Goal: Information Seeking & Learning: Compare options

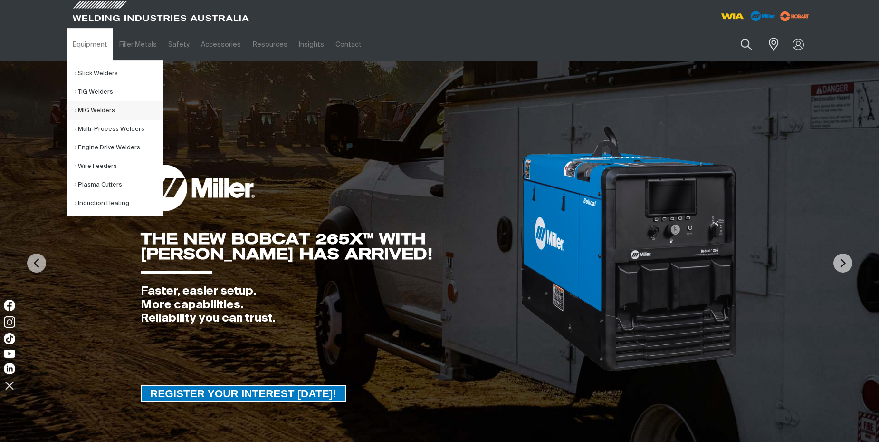
click at [90, 109] on link "MIG Welders" at bounding box center [119, 110] width 88 height 19
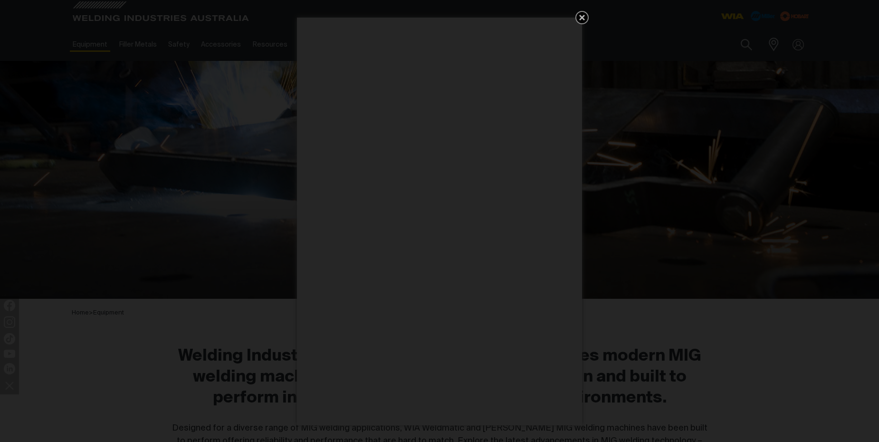
click at [582, 17] on icon "Get 5 WIA Welding Guides Free!" at bounding box center [583, 18] width 6 height 6
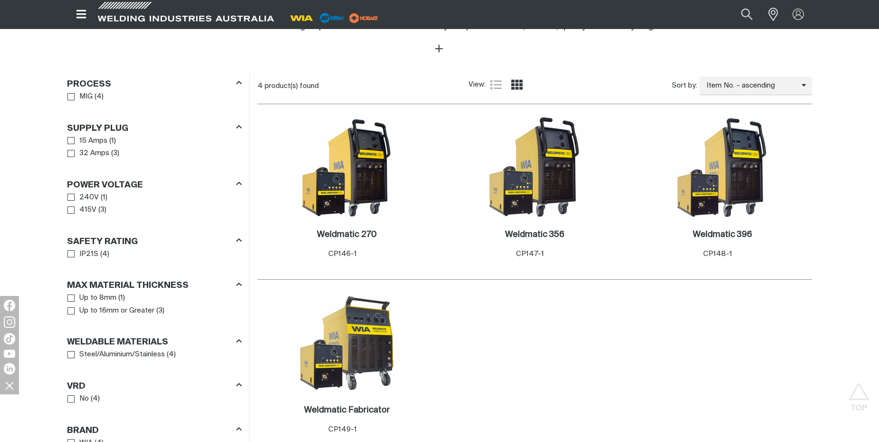
scroll to position [428, 0]
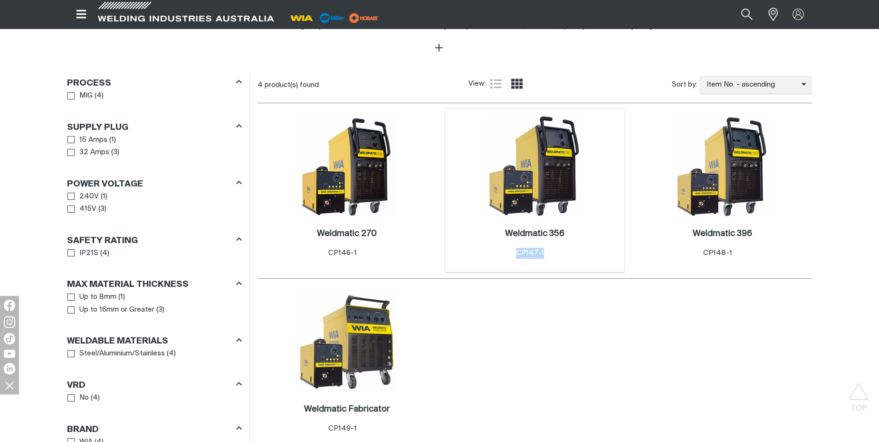
drag, startPoint x: 553, startPoint y: 252, endPoint x: 513, endPoint y: 254, distance: 40.0
click at [513, 254] on div "Weldmatic 356 . Item No. CP147-1" at bounding box center [534, 243] width 59 height 30
drag, startPoint x: 513, startPoint y: 254, endPoint x: 527, endPoint y: 252, distance: 13.9
copy span "CP147-1"
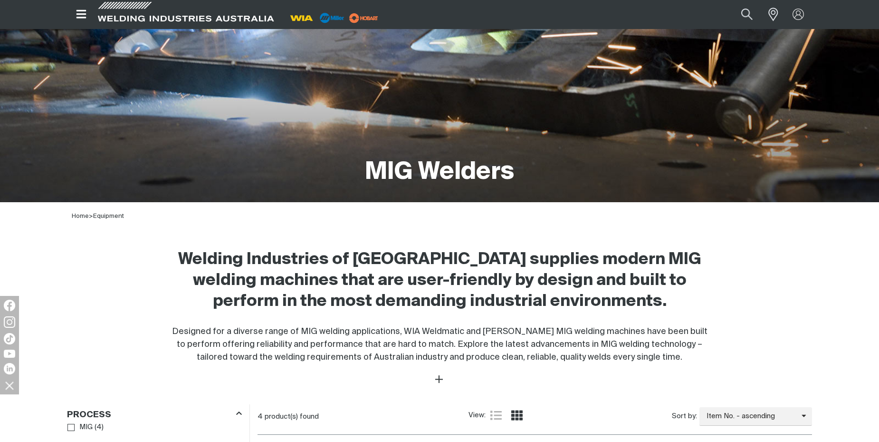
scroll to position [96, 0]
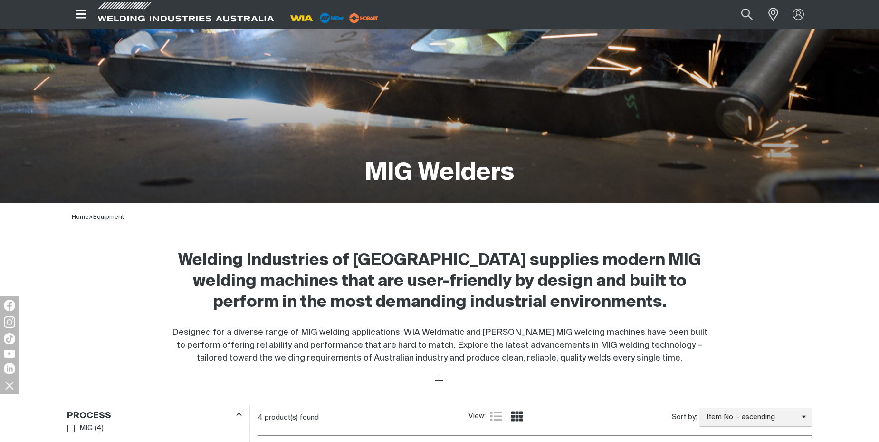
click at [81, 13] on icon "Open top menu" at bounding box center [82, 14] width 14 height 11
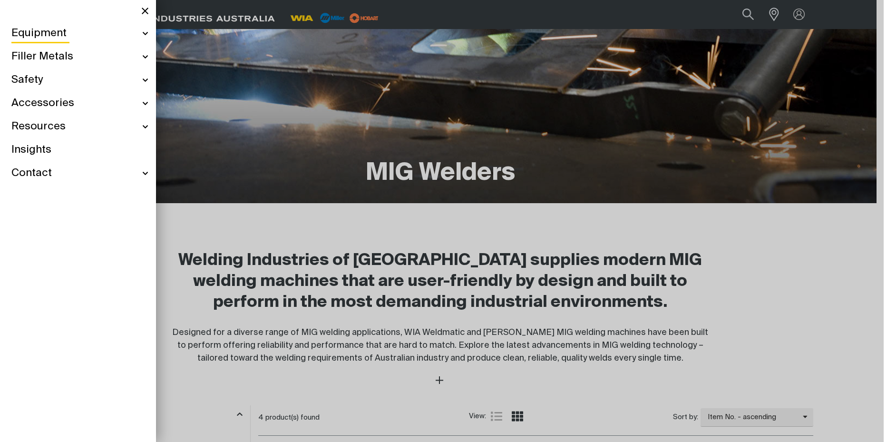
scroll to position [92, 0]
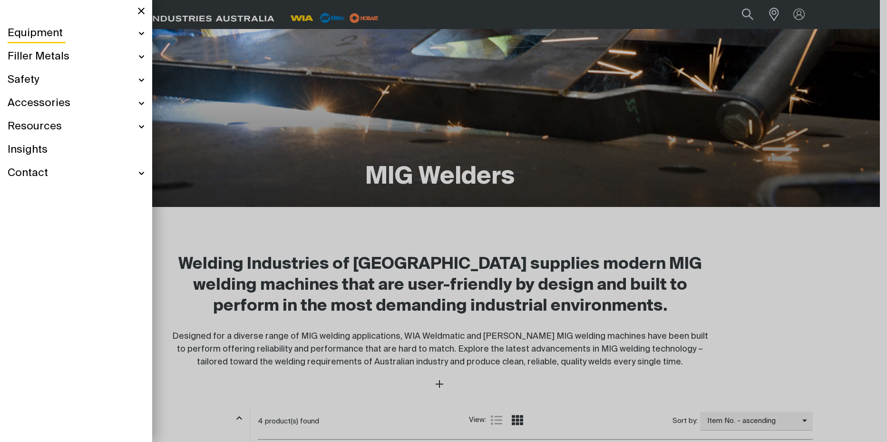
click at [144, 31] on div "Equipment" at bounding box center [76, 33] width 137 height 23
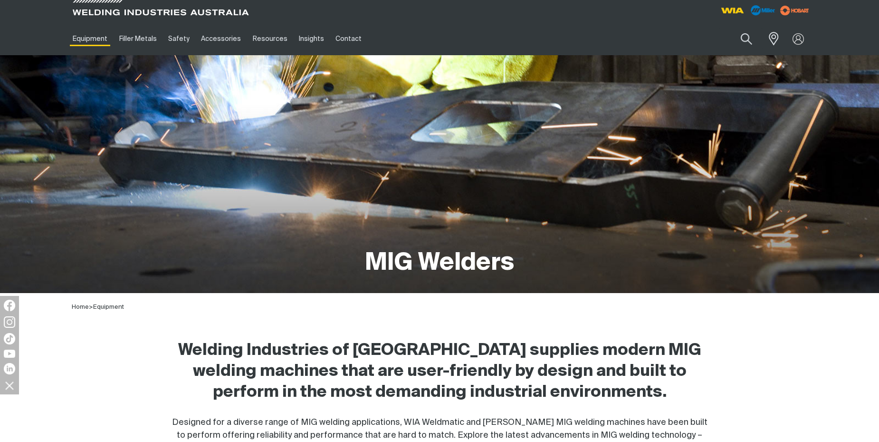
scroll to position [0, 0]
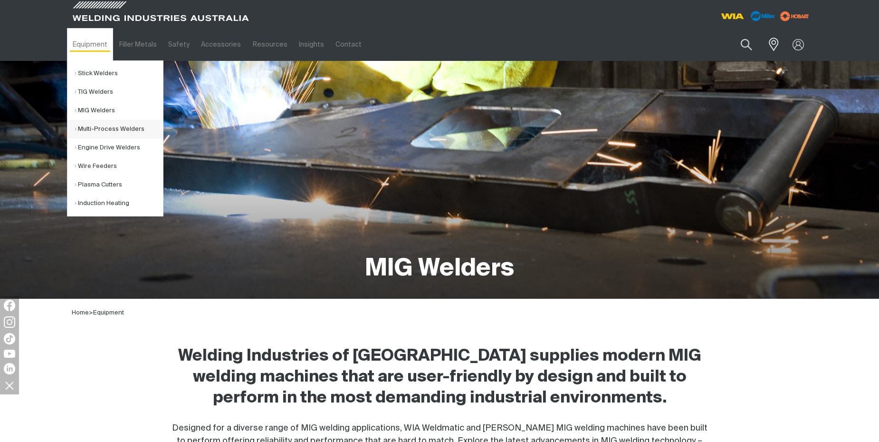
click at [121, 128] on link "Multi-Process Welders" at bounding box center [119, 129] width 88 height 19
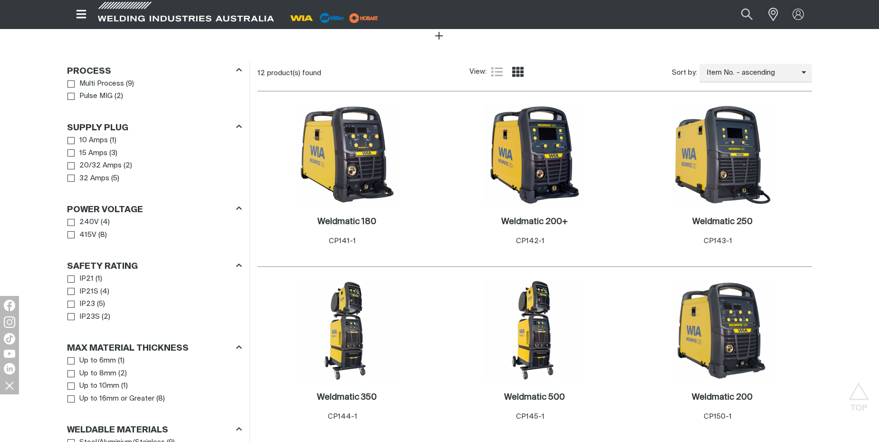
scroll to position [427, 0]
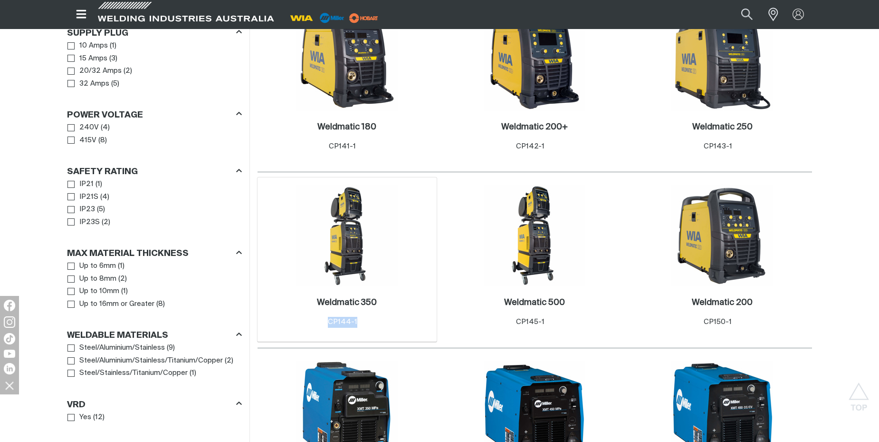
drag, startPoint x: 368, startPoint y: 315, endPoint x: 325, endPoint y: 312, distance: 43.8
click at [325, 312] on div "Weldmatic 350 . Item No. CP144-1" at bounding box center [347, 312] width 60 height 30
drag, startPoint x: 325, startPoint y: 312, endPoint x: 339, endPoint y: 306, distance: 15.5
copy span "CP144-1"
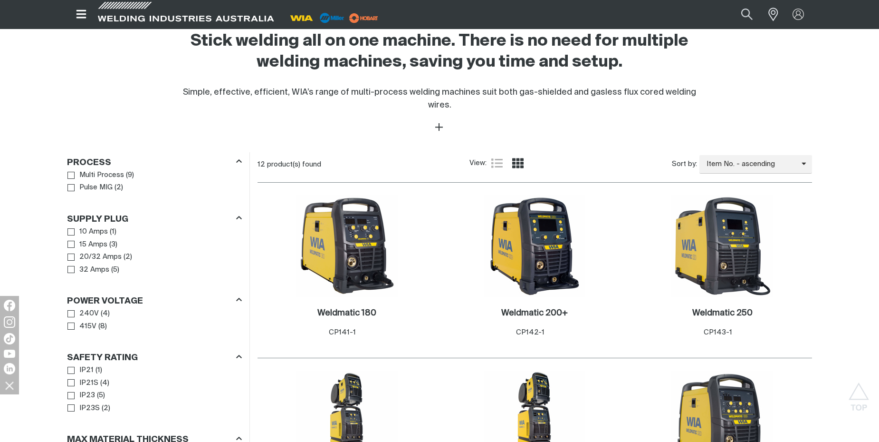
scroll to position [334, 0]
